Goal: Information Seeking & Learning: Learn about a topic

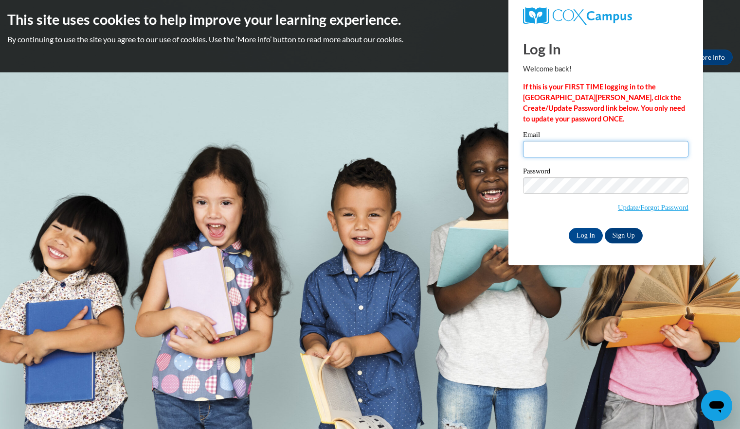
click at [553, 150] on input "Email" at bounding box center [605, 149] width 165 height 17
type input "espaige@yahoo.com"
click at [588, 236] on input "Log In" at bounding box center [586, 236] width 34 height 16
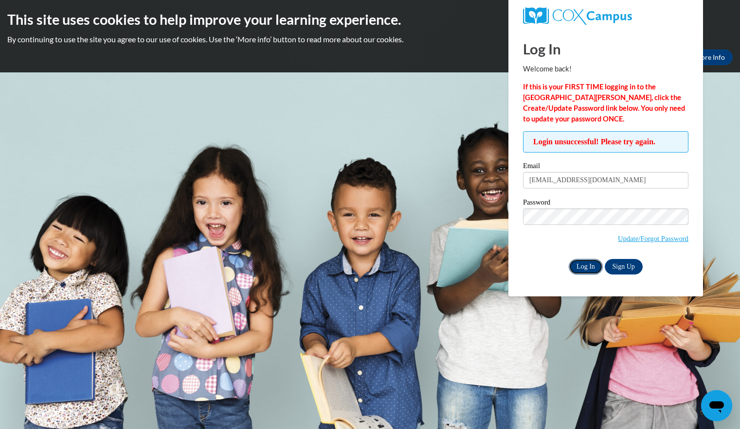
click at [584, 267] on input "Log In" at bounding box center [586, 267] width 34 height 16
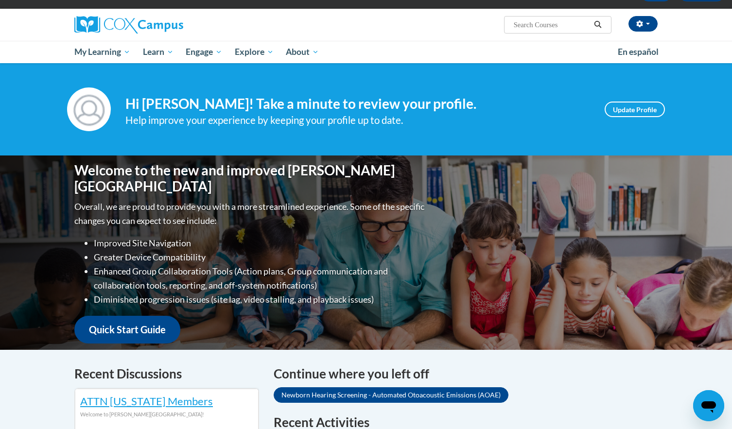
scroll to position [41, 0]
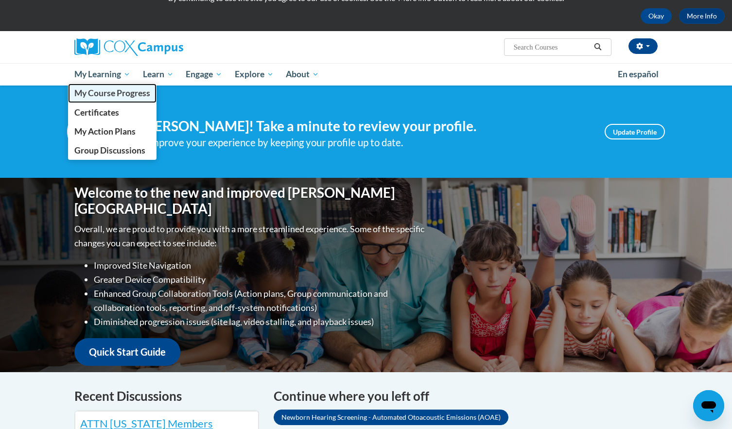
click at [127, 90] on span "My Course Progress" at bounding box center [112, 93] width 76 height 10
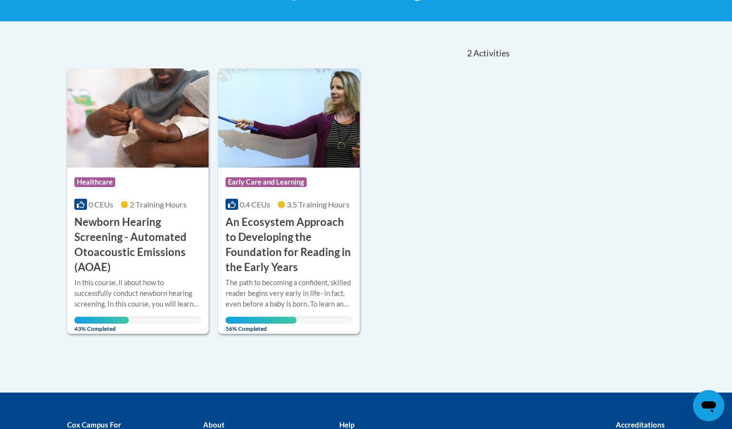
scroll to position [182, 0]
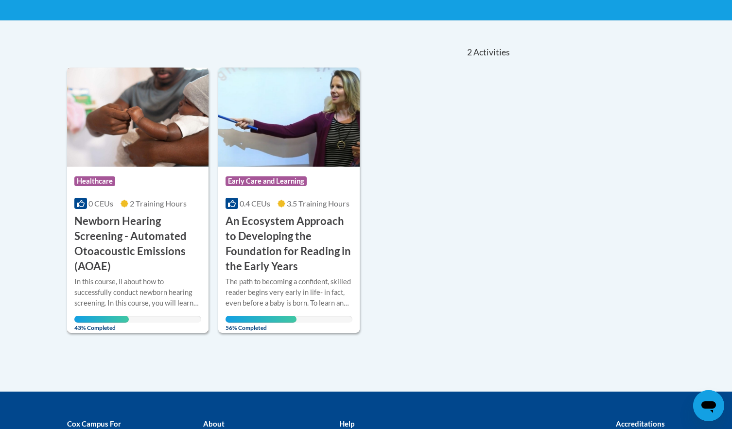
click at [126, 160] on img at bounding box center [138, 117] width 142 height 99
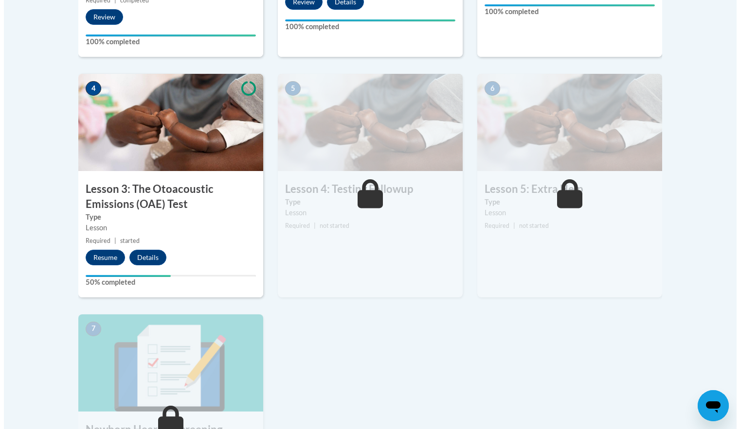
scroll to position [534, 0]
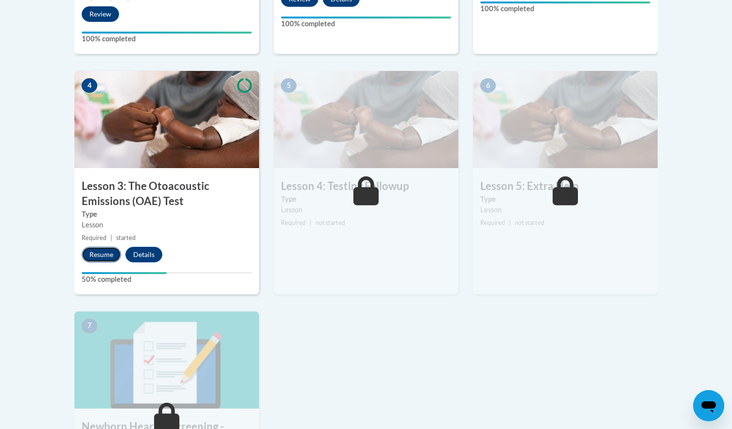
click at [109, 254] on button "Resume" at bounding box center [101, 255] width 39 height 16
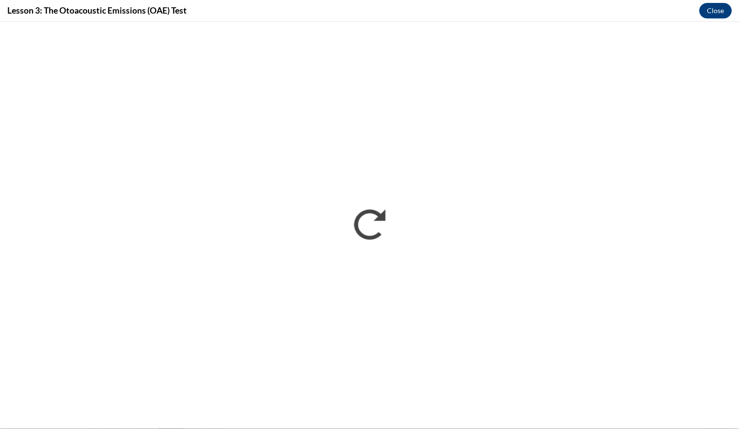
scroll to position [0, 0]
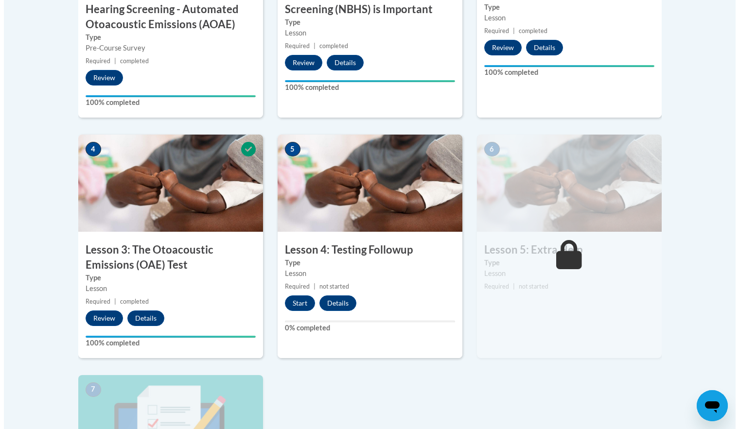
scroll to position [475, 0]
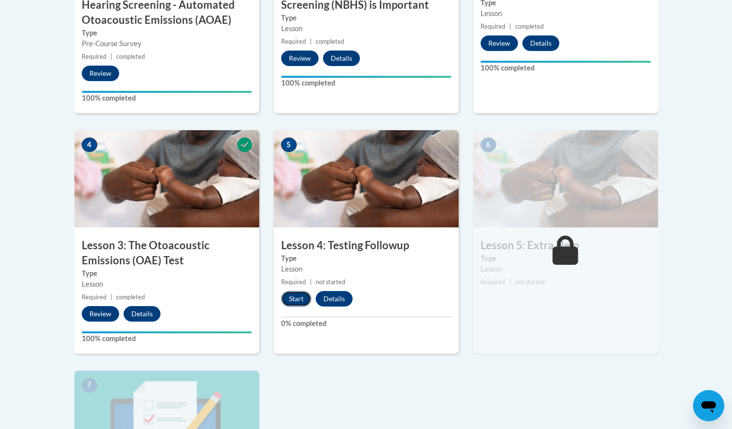
click at [295, 295] on button "Start" at bounding box center [296, 299] width 30 height 16
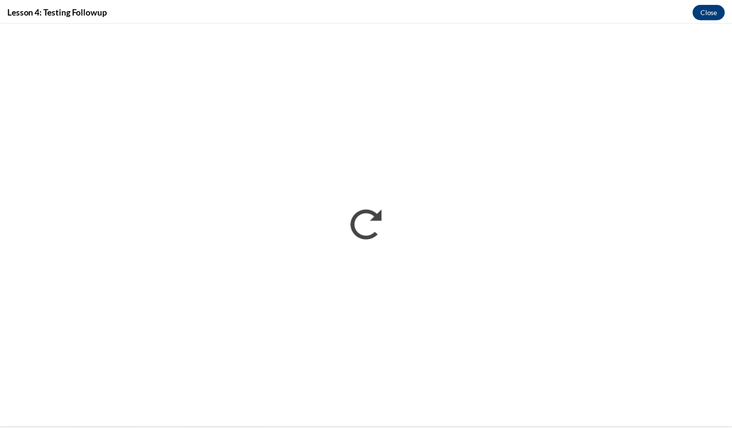
scroll to position [0, 0]
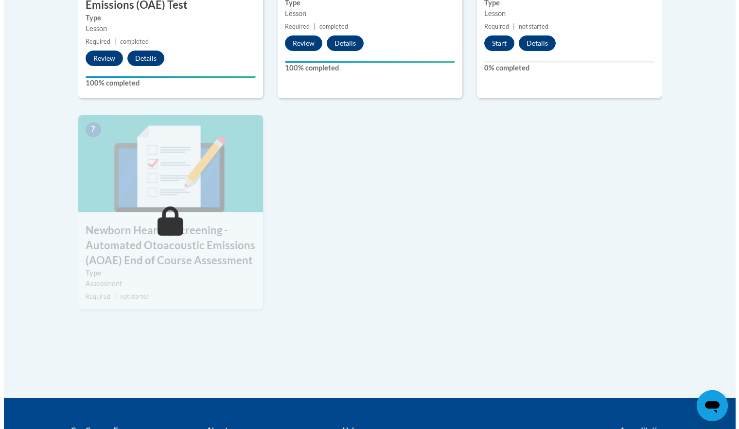
scroll to position [660, 0]
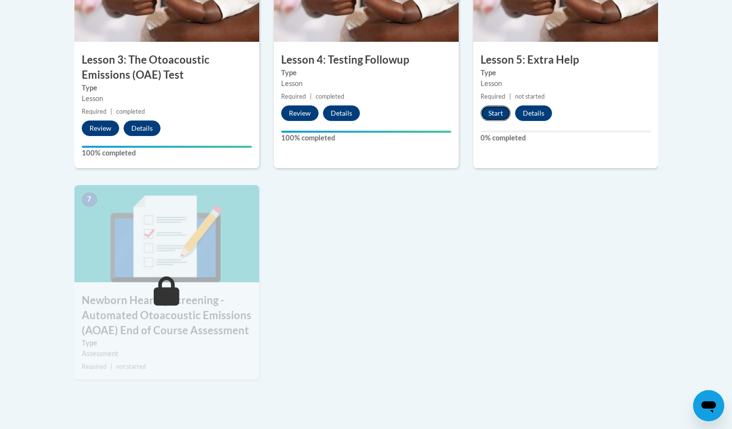
click at [492, 116] on button "Start" at bounding box center [496, 114] width 30 height 16
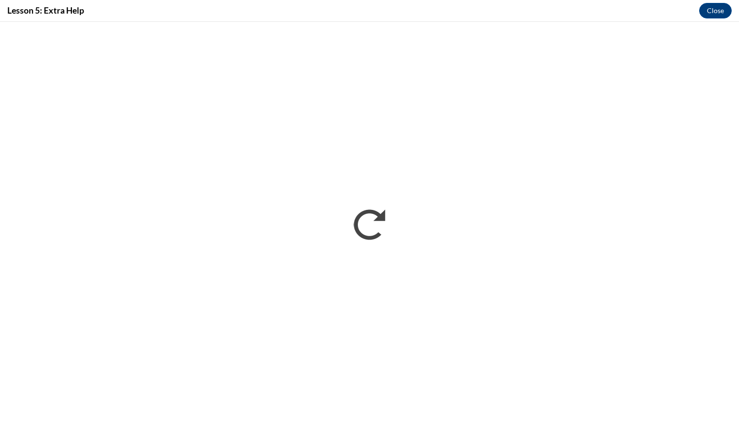
scroll to position [0, 0]
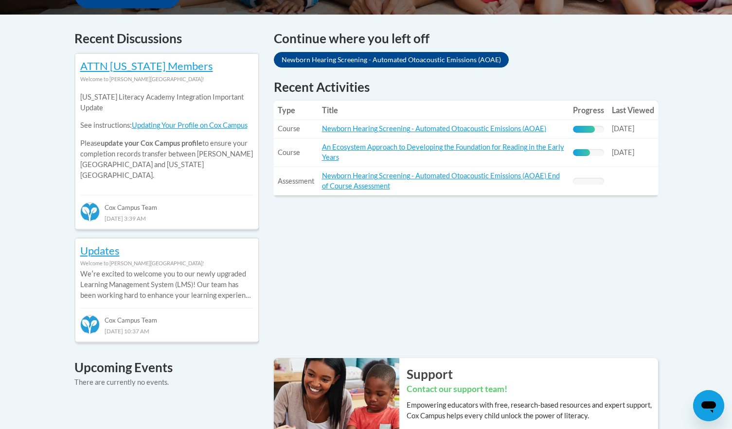
scroll to position [350, 0]
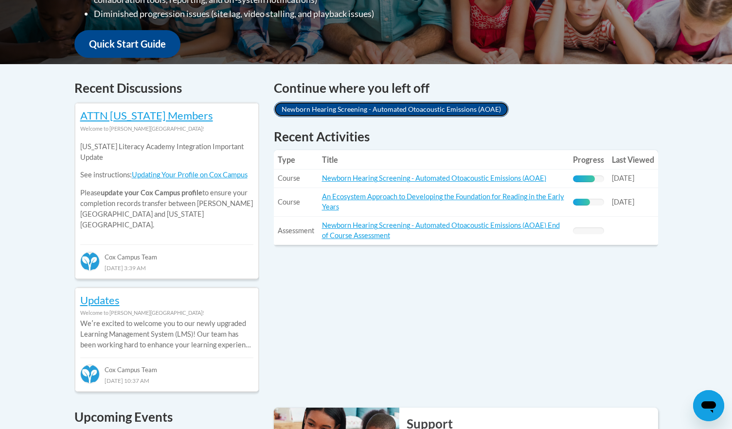
click at [346, 108] on link "Newborn Hearing Screening - Automated Otoacoustic Emissions (AOAE)" at bounding box center [391, 110] width 235 height 16
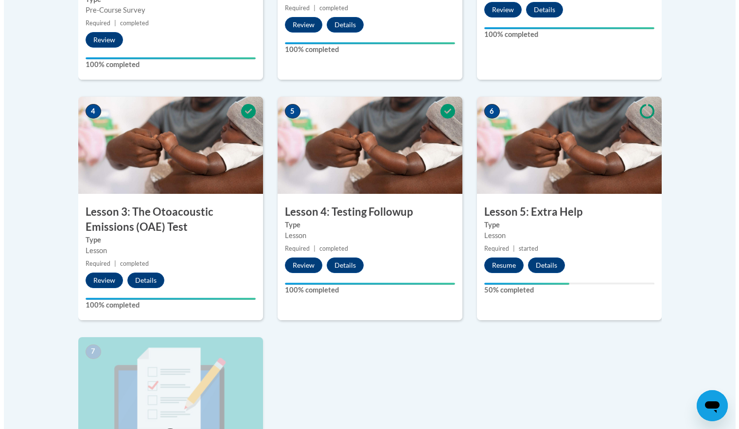
scroll to position [517, 0]
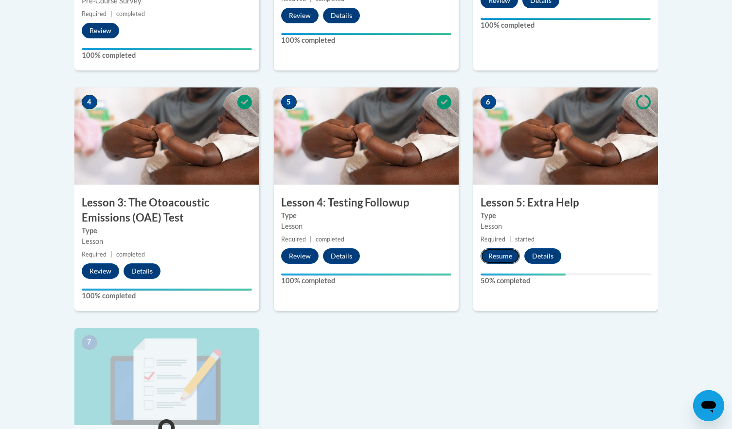
click at [496, 251] on button "Resume" at bounding box center [500, 257] width 39 height 16
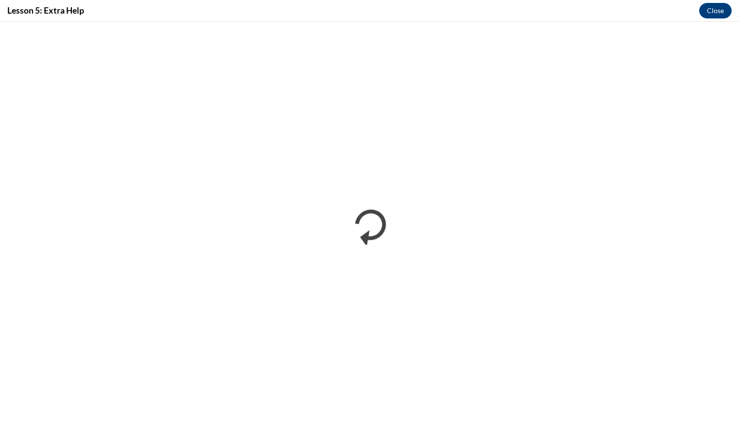
scroll to position [0, 0]
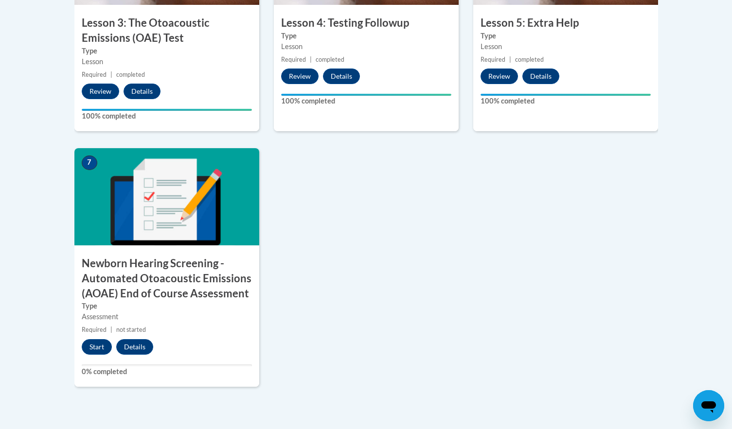
scroll to position [710, 0]
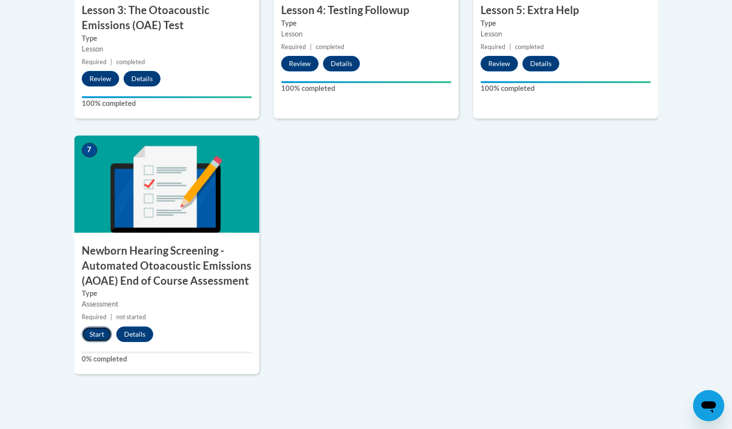
click at [89, 332] on button "Start" at bounding box center [97, 335] width 30 height 16
click at [98, 332] on button "Resume" at bounding box center [101, 335] width 39 height 16
click at [103, 330] on button "Resume" at bounding box center [101, 335] width 39 height 16
click at [370, 93] on label "100% completed" at bounding box center [366, 88] width 170 height 11
click at [106, 331] on button "Resume" at bounding box center [101, 335] width 39 height 16
